Goal: Task Accomplishment & Management: Use online tool/utility

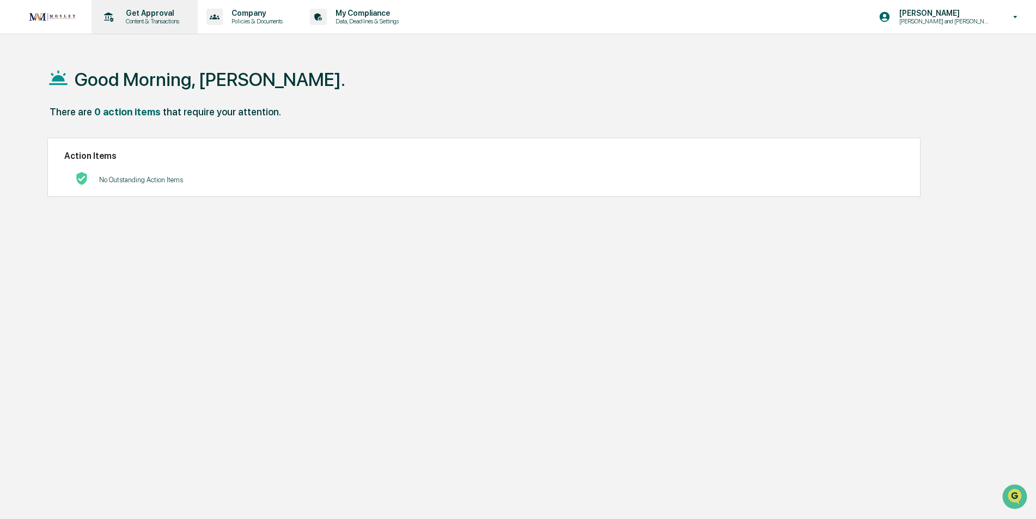
click at [158, 19] on p "Content & Transactions" at bounding box center [151, 21] width 68 height 8
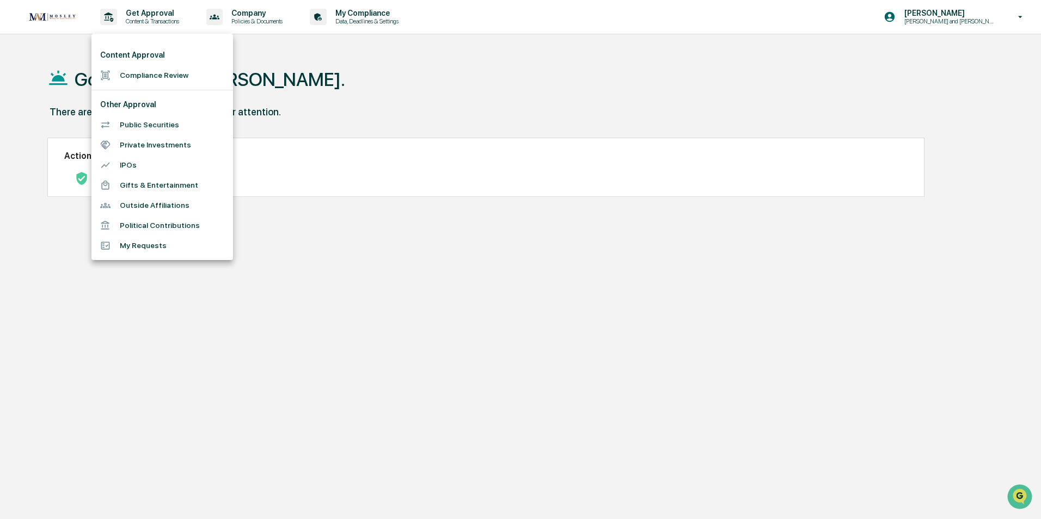
click at [166, 74] on li "Compliance Review" at bounding box center [162, 75] width 142 height 20
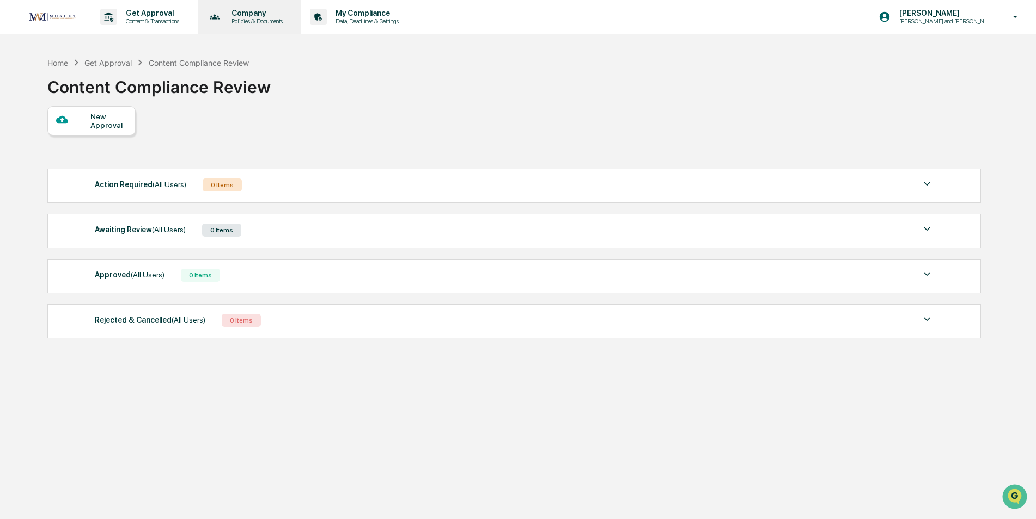
click at [259, 19] on p "Policies & Documents" at bounding box center [255, 21] width 65 height 8
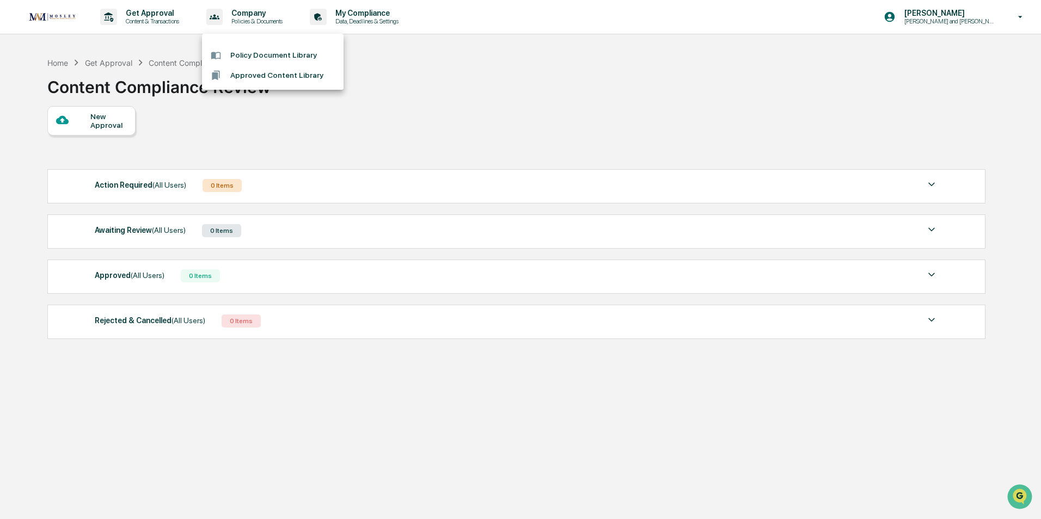
click at [372, 19] on div at bounding box center [520, 259] width 1041 height 519
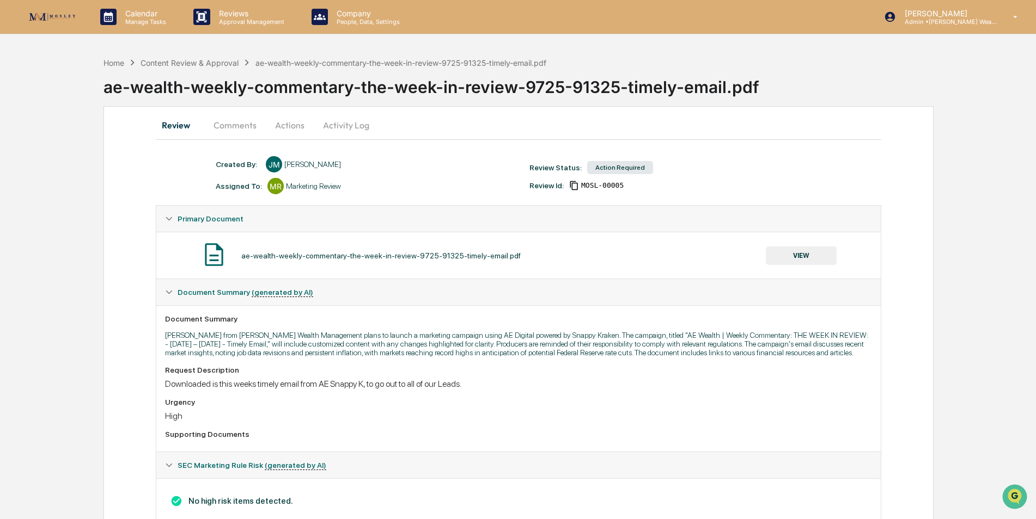
click at [285, 126] on button "Actions" at bounding box center [289, 125] width 49 height 26
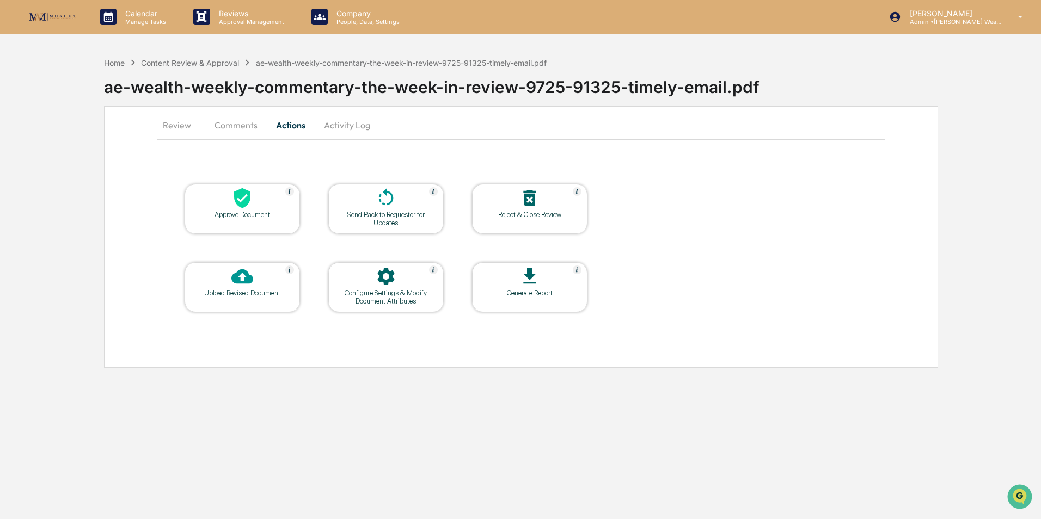
click at [246, 213] on div "Approve Document" at bounding box center [242, 215] width 98 height 8
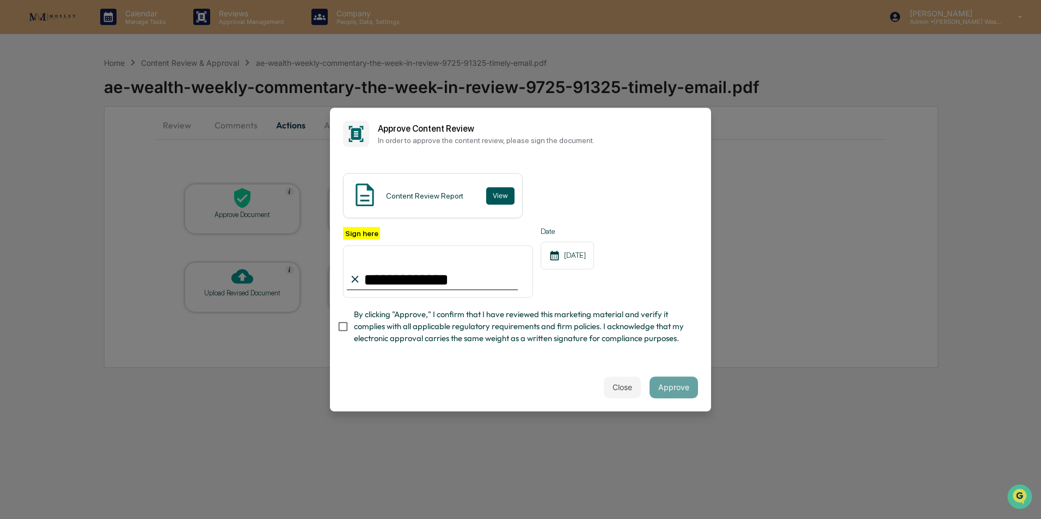
type input "**********"
click at [499, 195] on button "View" at bounding box center [500, 195] width 28 height 17
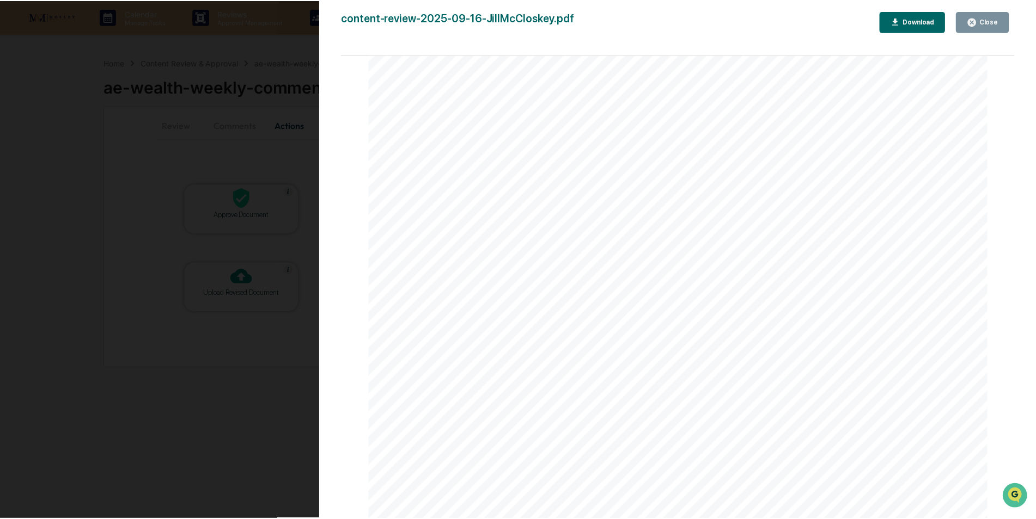
scroll to position [3812, 0]
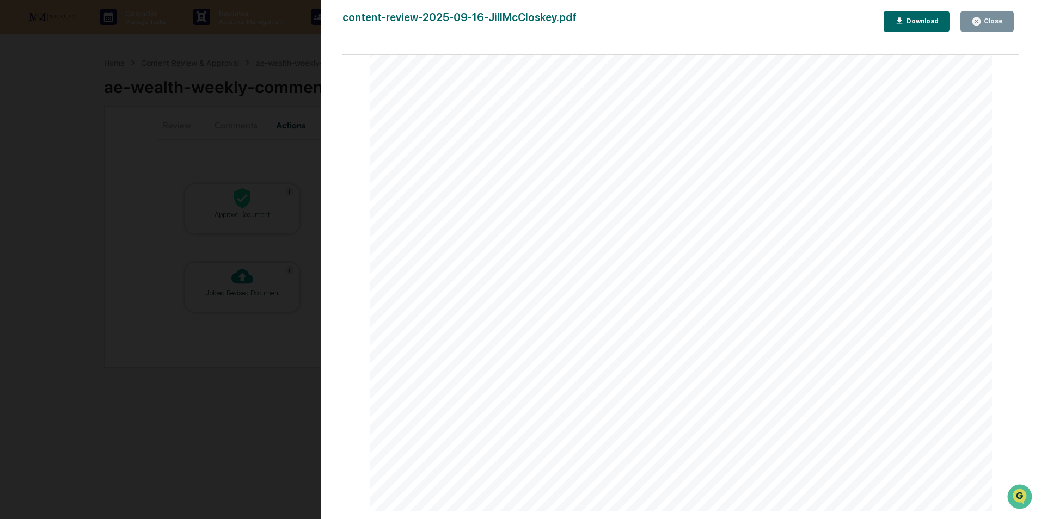
click at [996, 10] on div "Version History [DATE] 04:05 PM [PERSON_NAME] content-review-2025-09-16-JillMcC…" at bounding box center [681, 270] width 720 height 541
click at [982, 17] on icon "button" at bounding box center [976, 21] width 10 height 10
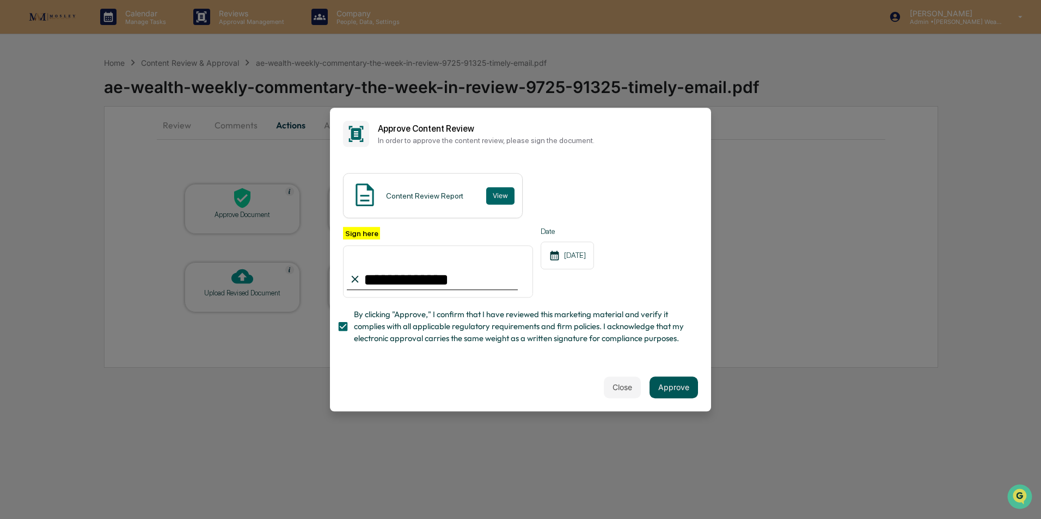
click at [672, 384] on button "Approve" at bounding box center [674, 388] width 48 height 22
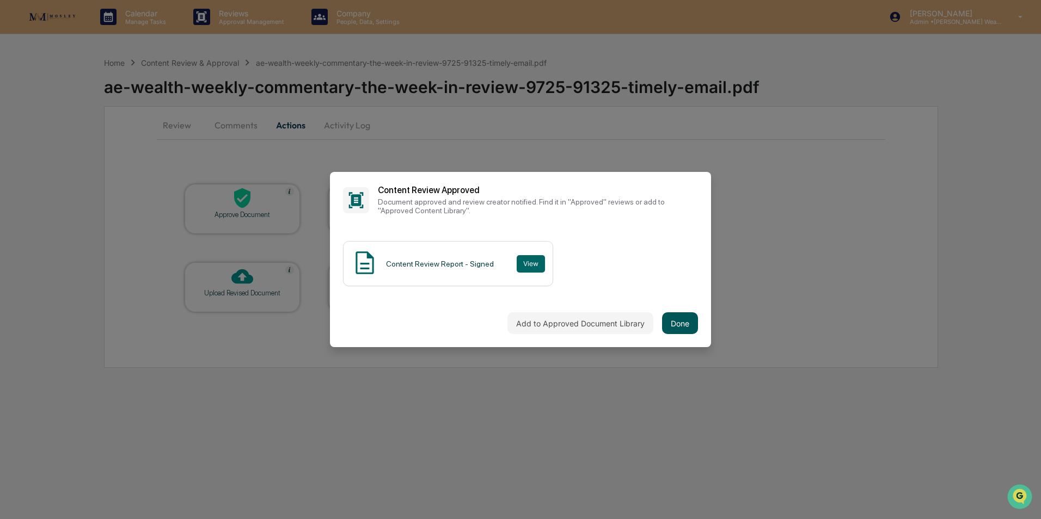
click at [675, 319] on button "Done" at bounding box center [680, 324] width 36 height 22
